Goal: Task Accomplishment & Management: Manage account settings

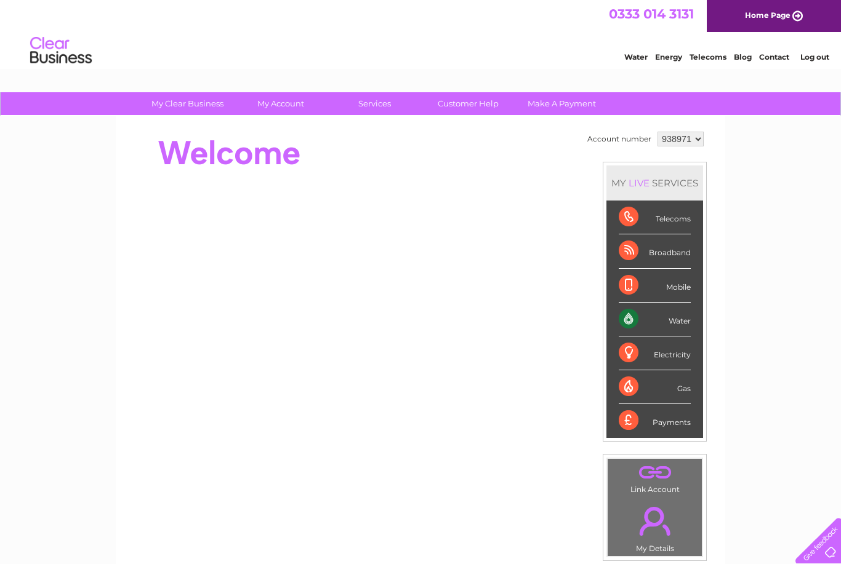
click at [660, 318] on div "Water" at bounding box center [654, 320] width 72 height 34
click at [682, 324] on div "Water" at bounding box center [654, 320] width 72 height 34
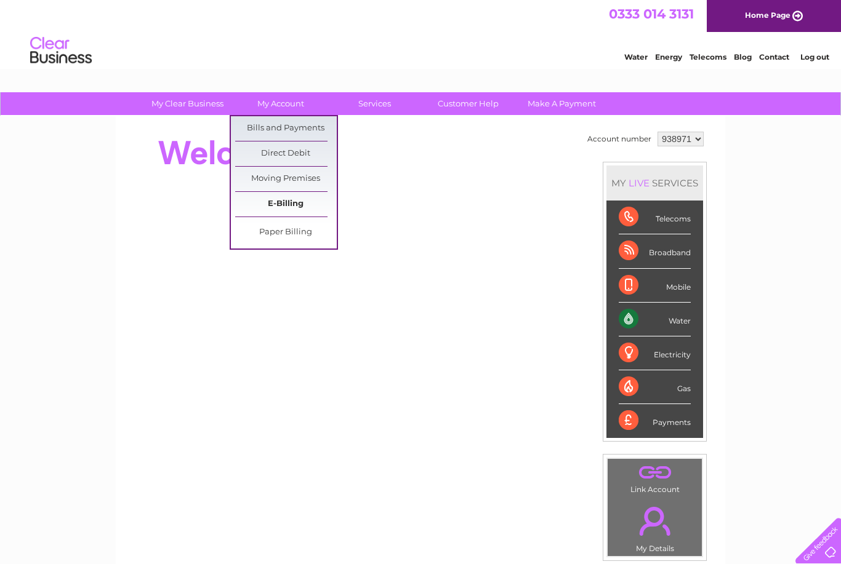
click at [304, 197] on link "E-Billing" at bounding box center [286, 204] width 102 height 25
click at [305, 126] on link "Bills and Payments" at bounding box center [286, 128] width 102 height 25
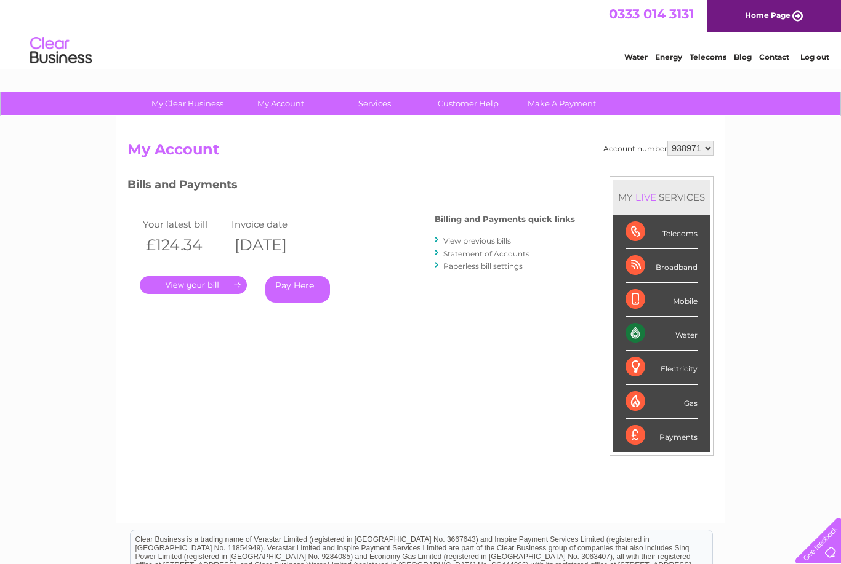
click at [225, 282] on link "." at bounding box center [193, 285] width 107 height 18
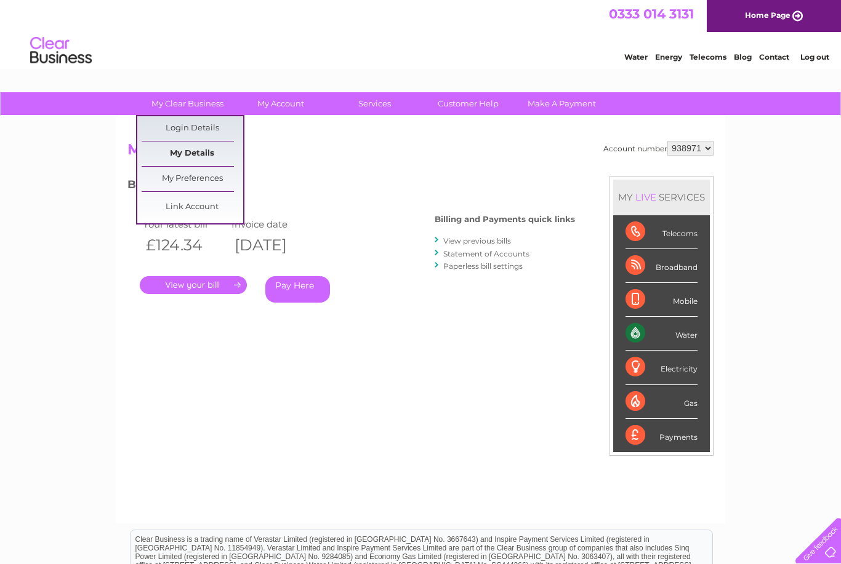
click at [220, 150] on link "My Details" at bounding box center [193, 154] width 102 height 25
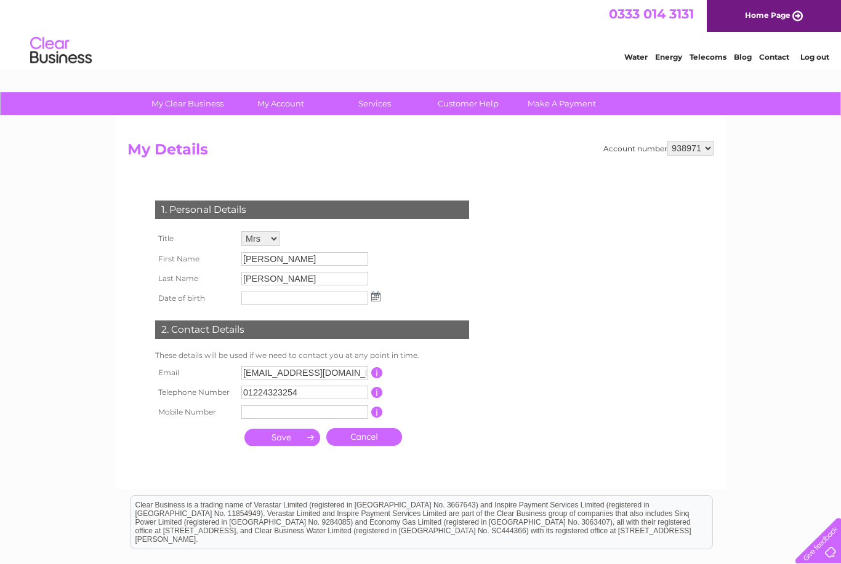
click at [640, 60] on link "Water" at bounding box center [635, 56] width 23 height 9
